Goal: Information Seeking & Learning: Check status

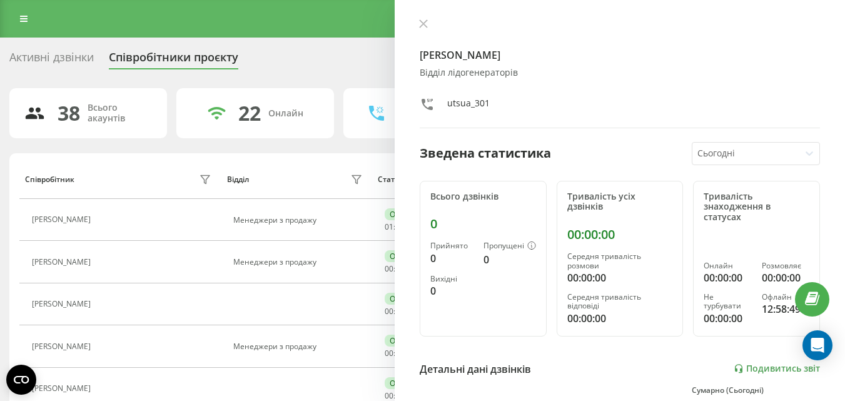
scroll to position [393, 0]
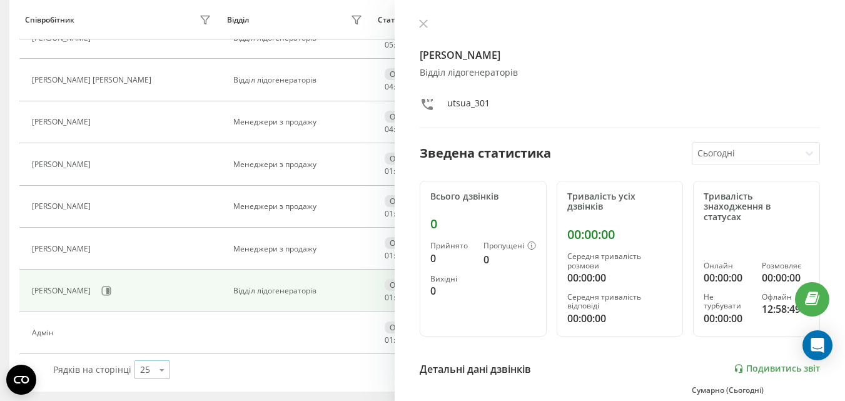
click at [150, 372] on div "25 10 25 50 100" at bounding box center [152, 369] width 36 height 19
click at [141, 331] on span "50" at bounding box center [145, 334] width 10 height 12
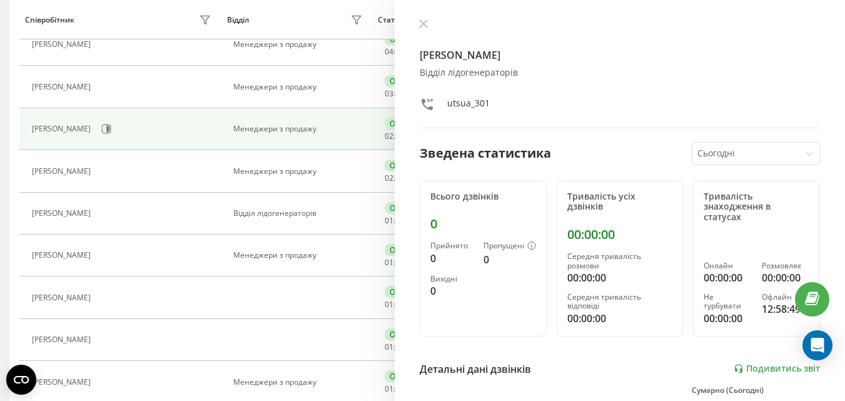
scroll to position [896, 0]
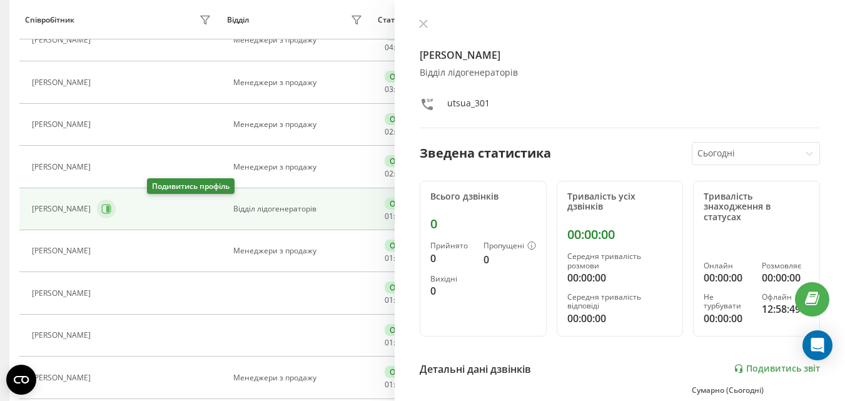
click at [111, 210] on icon at bounding box center [106, 209] width 10 height 10
click at [761, 367] on link "Подивитись звіт" at bounding box center [777, 368] width 86 height 11
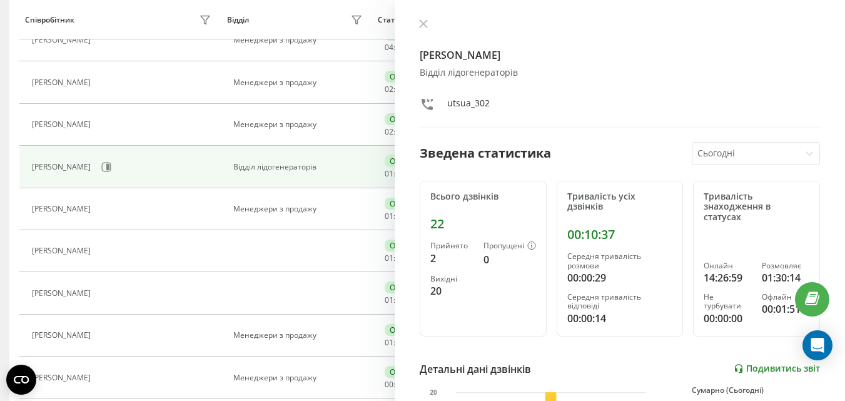
scroll to position [475, 0]
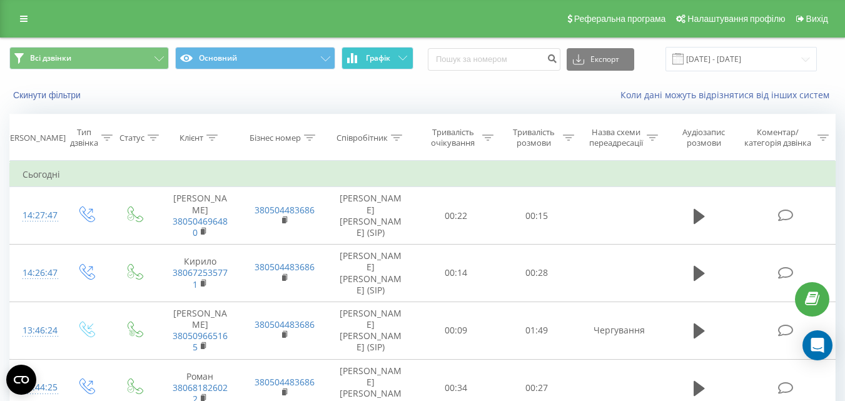
click at [395, 53] on button "Графік" at bounding box center [378, 58] width 72 height 23
